Goal: Navigation & Orientation: Find specific page/section

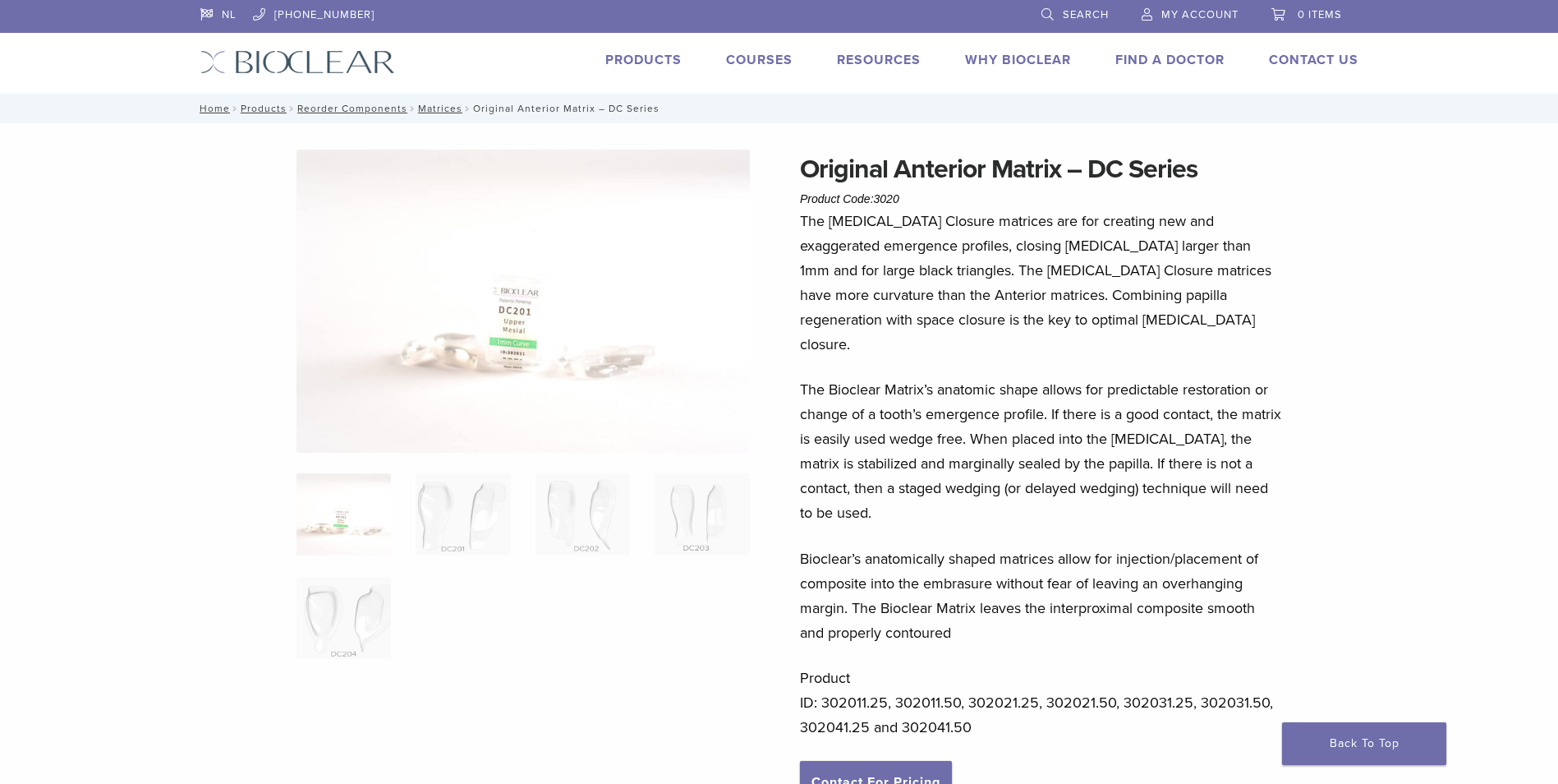
click at [655, 57] on link "Products" at bounding box center [643, 60] width 76 height 17
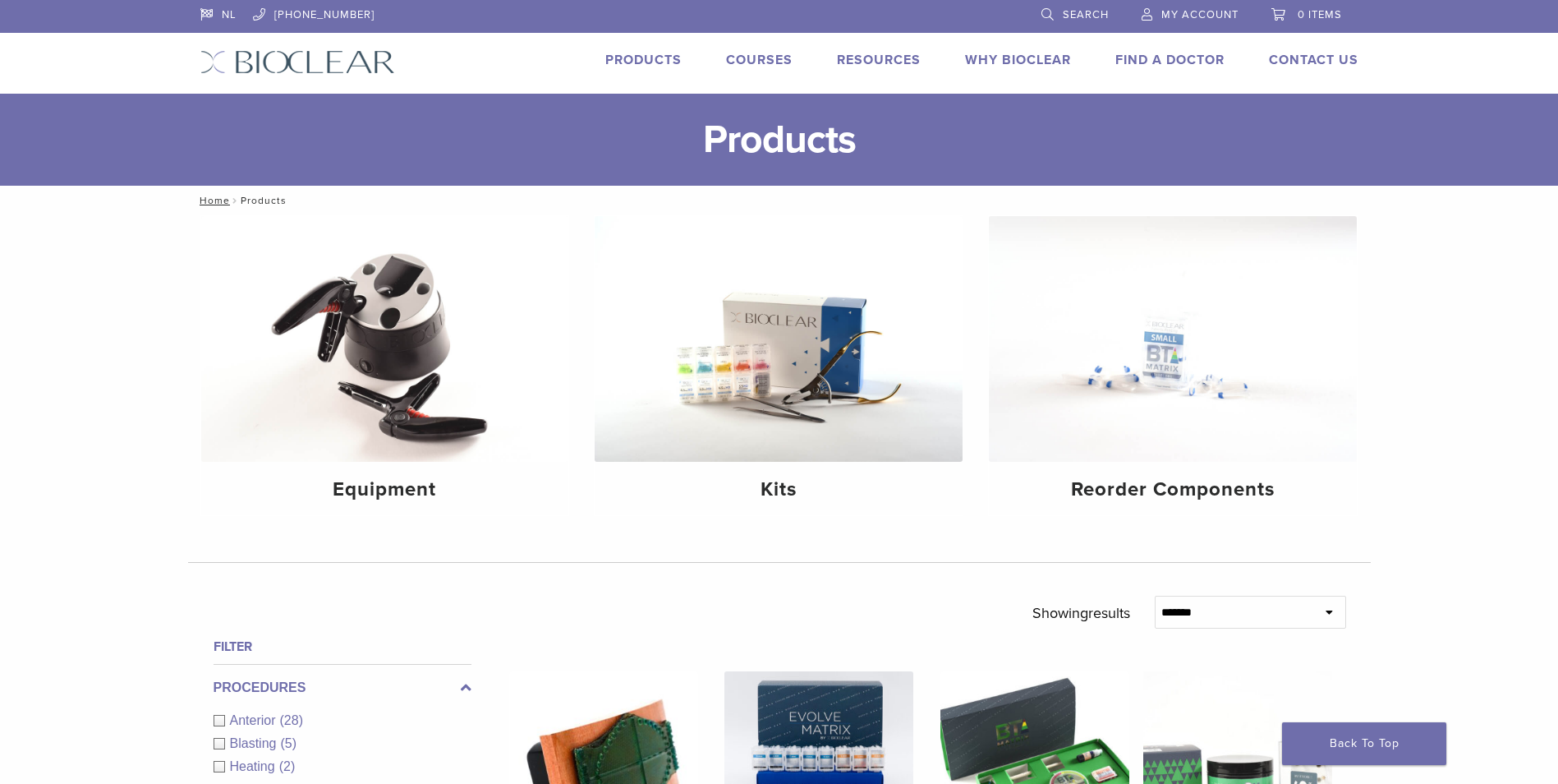
click at [665, 58] on link "Products" at bounding box center [643, 60] width 76 height 17
